Goal: Information Seeking & Learning: Learn about a topic

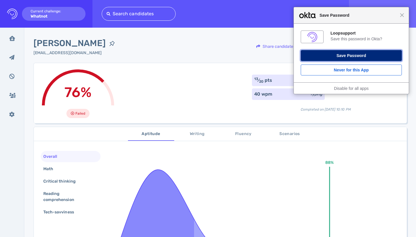
click at [330, 58] on button "Save Password" at bounding box center [350, 55] width 101 height 11
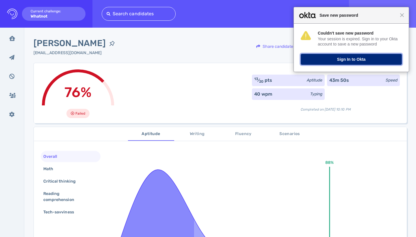
click at [368, 58] on button "Sign In to Okta" at bounding box center [350, 59] width 101 height 11
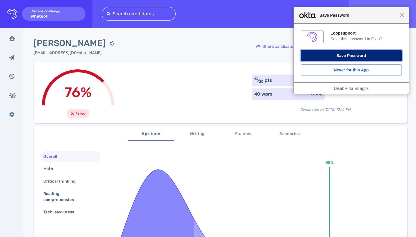
click at [351, 58] on button "Save Password" at bounding box center [350, 55] width 101 height 11
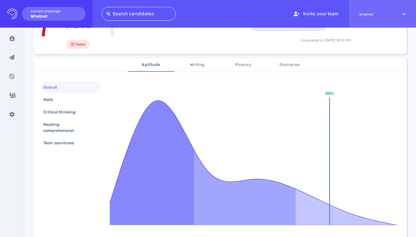
scroll to position [74, 0]
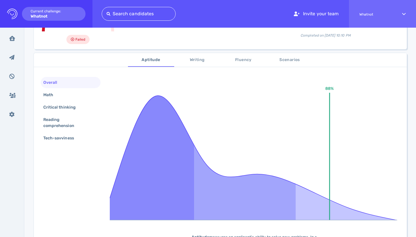
click at [185, 66] on button "Writing" at bounding box center [197, 60] width 46 height 14
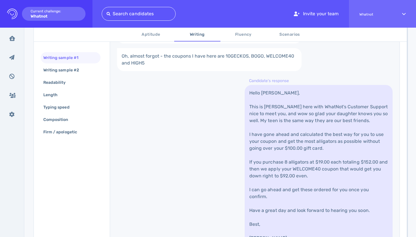
scroll to position [202, 0]
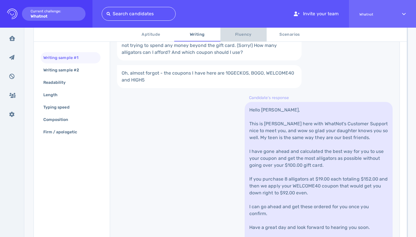
click at [235, 37] on span "Fluency" at bounding box center [243, 34] width 39 height 7
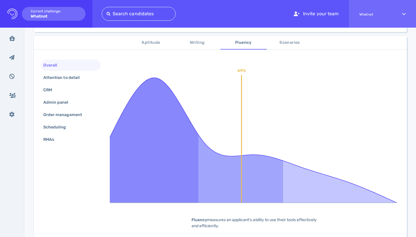
scroll to position [90, 0]
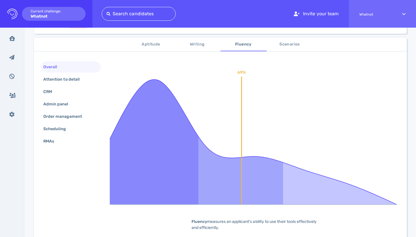
click at [187, 43] on span "Writing" at bounding box center [196, 44] width 39 height 7
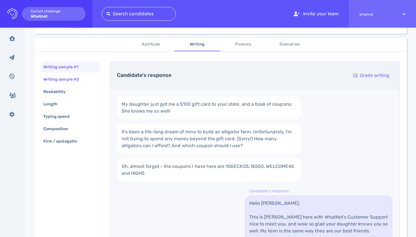
click at [72, 84] on div "Writing sample #2" at bounding box center [71, 79] width 60 height 11
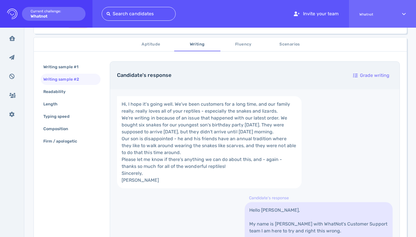
click at [72, 84] on div "Writing sample #2" at bounding box center [71, 79] width 60 height 11
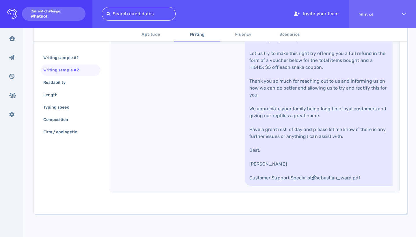
scroll to position [373, 0]
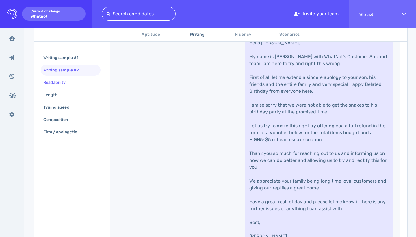
click at [65, 83] on div "Readability" at bounding box center [57, 82] width 31 height 8
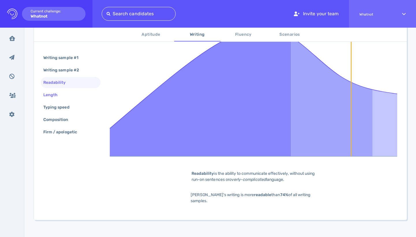
click at [59, 93] on div "Length" at bounding box center [53, 95] width 22 height 8
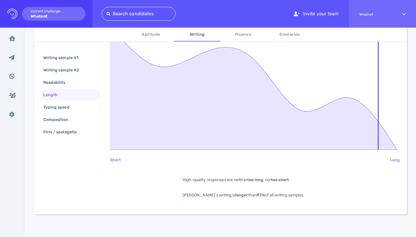
click at [241, 33] on span "Fluency" at bounding box center [243, 34] width 39 height 7
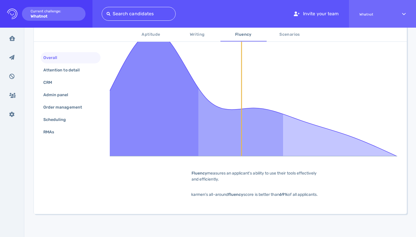
scroll to position [144, 0]
click at [65, 71] on div "Attention to detail" at bounding box center [64, 70] width 44 height 8
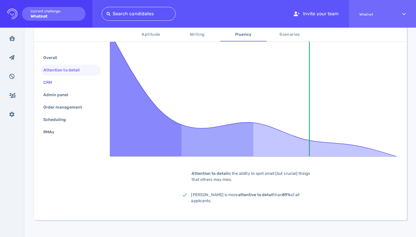
click at [60, 82] on div "CRM" at bounding box center [71, 82] width 60 height 11
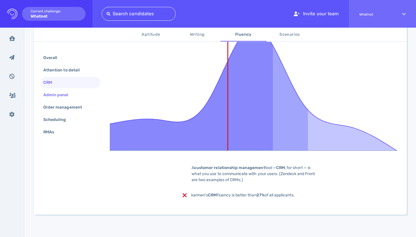
click at [58, 94] on div "Admin panel" at bounding box center [58, 95] width 33 height 8
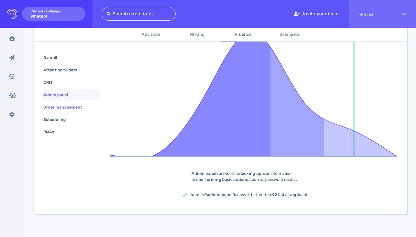
click at [59, 105] on div "Order management" at bounding box center [65, 107] width 47 height 8
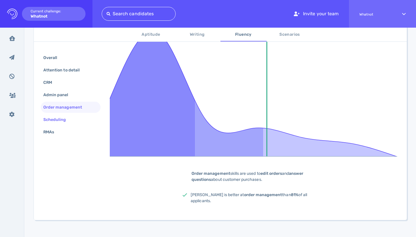
click at [58, 121] on div "Scheduling" at bounding box center [57, 120] width 31 height 8
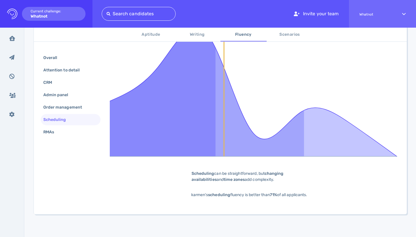
click at [149, 29] on button "Aptitude" at bounding box center [151, 35] width 46 height 14
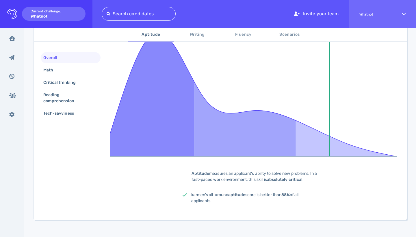
click at [284, 37] on span "Scenarios" at bounding box center [289, 34] width 39 height 7
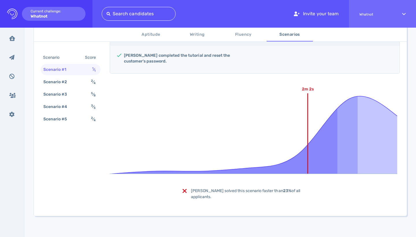
scroll to position [134, 0]
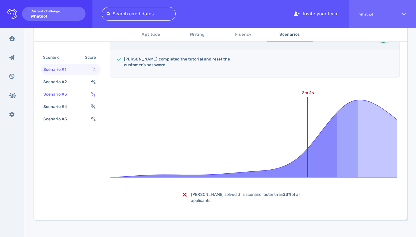
click at [76, 89] on div "Scenario #3 5 ⁄ 8" at bounding box center [71, 94] width 60 height 11
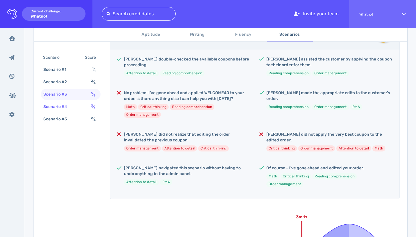
click at [70, 106] on div "Scenario #4" at bounding box center [58, 107] width 32 height 8
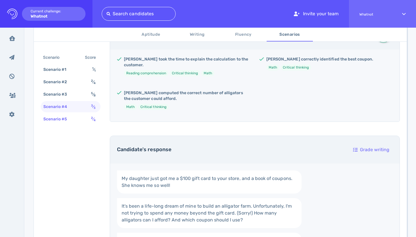
click at [71, 121] on div "Scenario #5" at bounding box center [58, 119] width 32 height 8
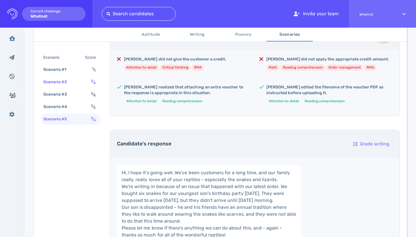
click at [66, 76] on div "Scenario #2 2 ⁄ 4" at bounding box center [71, 81] width 60 height 11
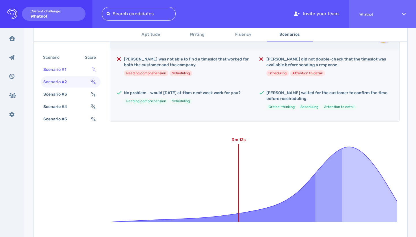
click at [66, 73] on div "Scenario #1" at bounding box center [57, 70] width 31 height 8
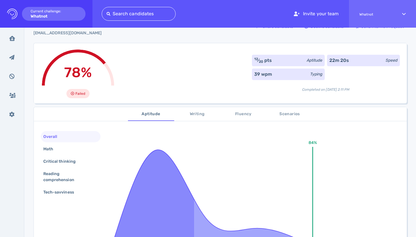
scroll to position [21, 0]
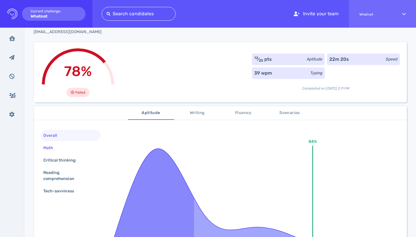
click at [68, 144] on div "Math" at bounding box center [71, 148] width 60 height 11
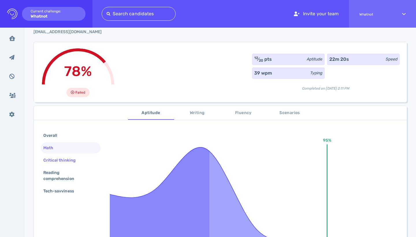
click at [64, 160] on div "Critical thinking" at bounding box center [62, 160] width 40 height 8
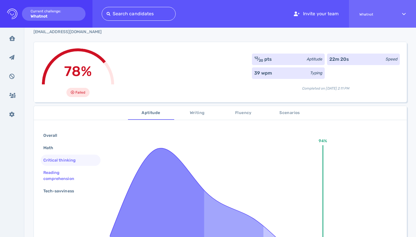
click at [61, 171] on div "Reading comprehension" at bounding box center [68, 176] width 52 height 14
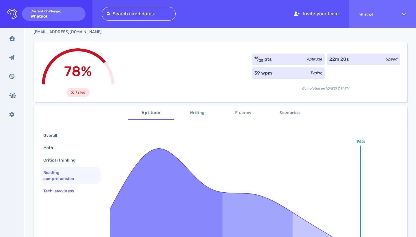
click at [58, 191] on div "Tech-savviness" at bounding box center [61, 191] width 39 height 8
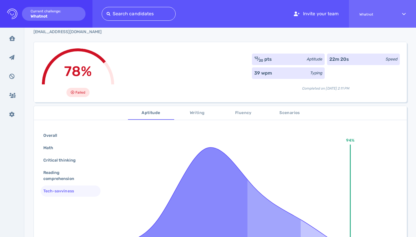
click at [188, 112] on span "Writing" at bounding box center [196, 113] width 39 height 7
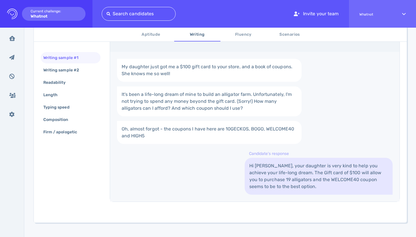
scroll to position [136, 0]
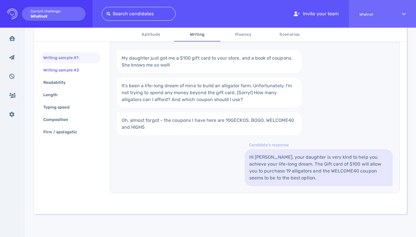
click at [87, 71] on div "Writing sample #2" at bounding box center [71, 70] width 60 height 11
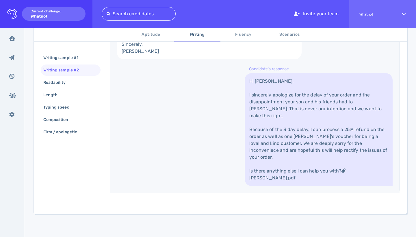
scroll to position [250, 0]
click at [56, 78] on div "Readability" at bounding box center [71, 82] width 60 height 11
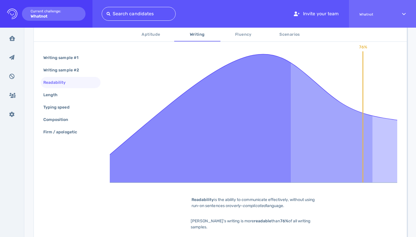
click at [248, 37] on span "Fluency" at bounding box center [243, 34] width 39 height 7
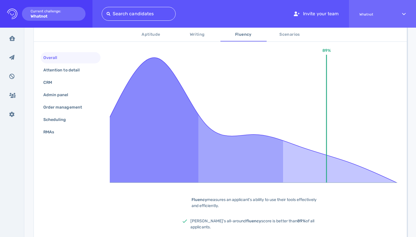
click at [278, 38] on span "Scenarios" at bounding box center [289, 34] width 39 height 7
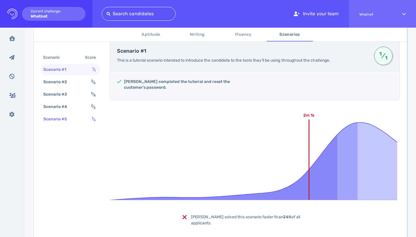
click at [83, 116] on div "Scenario #5 1 ⁄ 4" at bounding box center [71, 119] width 60 height 11
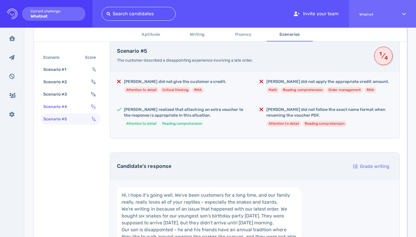
click at [72, 105] on div "Scenario #4" at bounding box center [58, 107] width 32 height 8
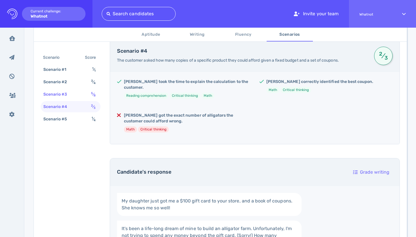
click at [73, 96] on div "Scenario #3" at bounding box center [58, 94] width 32 height 8
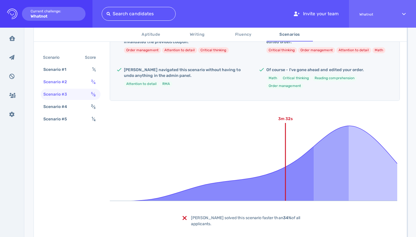
click at [86, 86] on div "Scenario #2 3 ⁄ 4" at bounding box center [71, 81] width 60 height 11
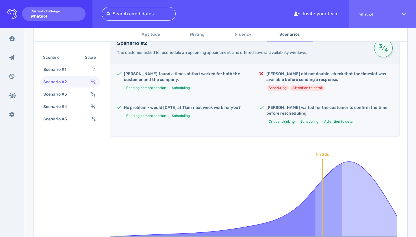
scroll to position [118, 0]
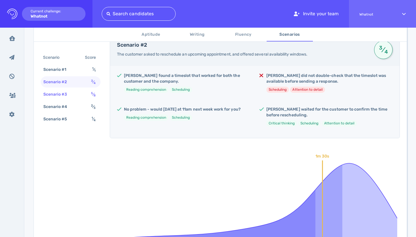
click at [71, 98] on div "Scenario #3" at bounding box center [58, 94] width 32 height 8
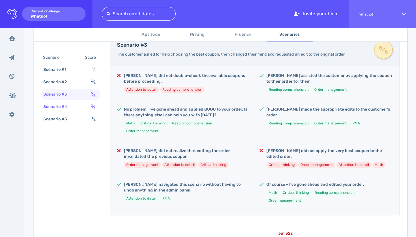
click at [72, 107] on div "Scenario #4" at bounding box center [58, 107] width 32 height 8
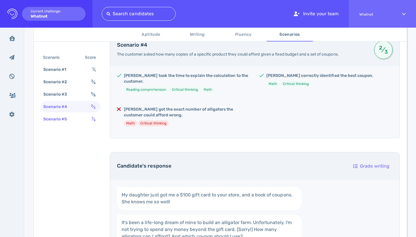
click at [71, 118] on div "Scenario #5" at bounding box center [58, 119] width 32 height 8
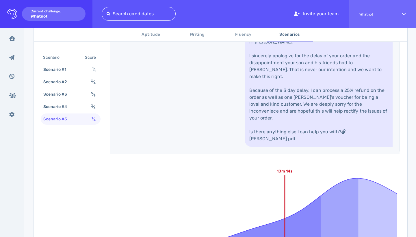
scroll to position [373, 0]
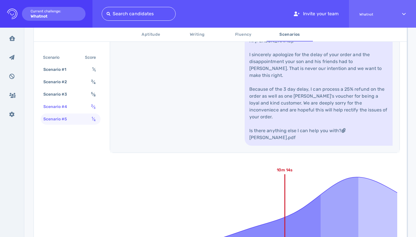
click at [82, 102] on div "Scenario #4 2 ⁄ 3" at bounding box center [71, 106] width 60 height 11
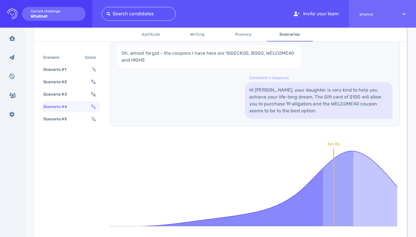
scroll to position [323, 0]
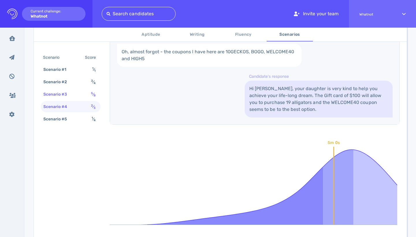
click at [85, 96] on div "Scenario #3 5 ⁄ 8" at bounding box center [71, 94] width 60 height 11
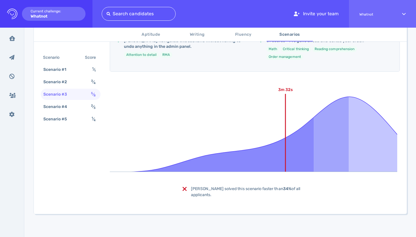
scroll to position [256, 0]
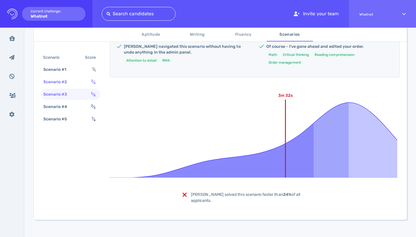
click at [82, 83] on div "Scenario #2 3 ⁄ 4" at bounding box center [71, 81] width 60 height 11
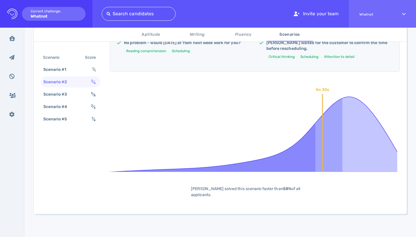
scroll to position [179, 0]
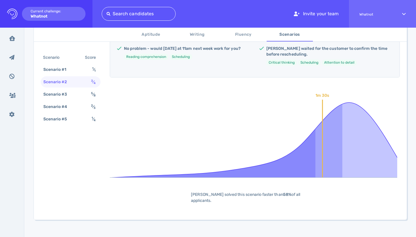
click at [145, 38] on button "Aptitude" at bounding box center [151, 35] width 46 height 14
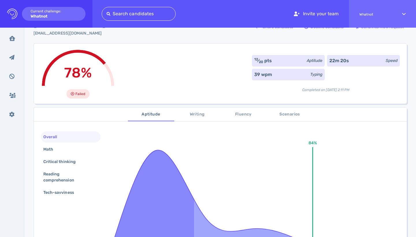
scroll to position [20, 0]
click at [83, 145] on div "Math" at bounding box center [71, 148] width 60 height 11
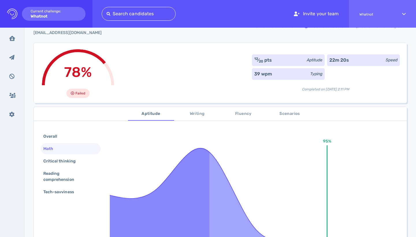
click at [76, 155] on div "Overall Math Critical thinking Reading comprehension Tech-savviness" at bounding box center [71, 165] width 60 height 68
click at [74, 160] on div "Critical thinking" at bounding box center [62, 161] width 40 height 8
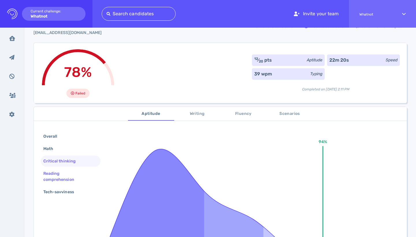
click at [68, 176] on div "Reading comprehension" at bounding box center [68, 177] width 52 height 14
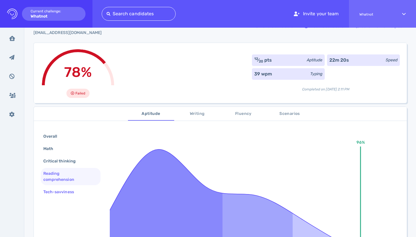
click at [66, 189] on div "Tech-savviness" at bounding box center [61, 192] width 39 height 8
